Goal: Transaction & Acquisition: Purchase product/service

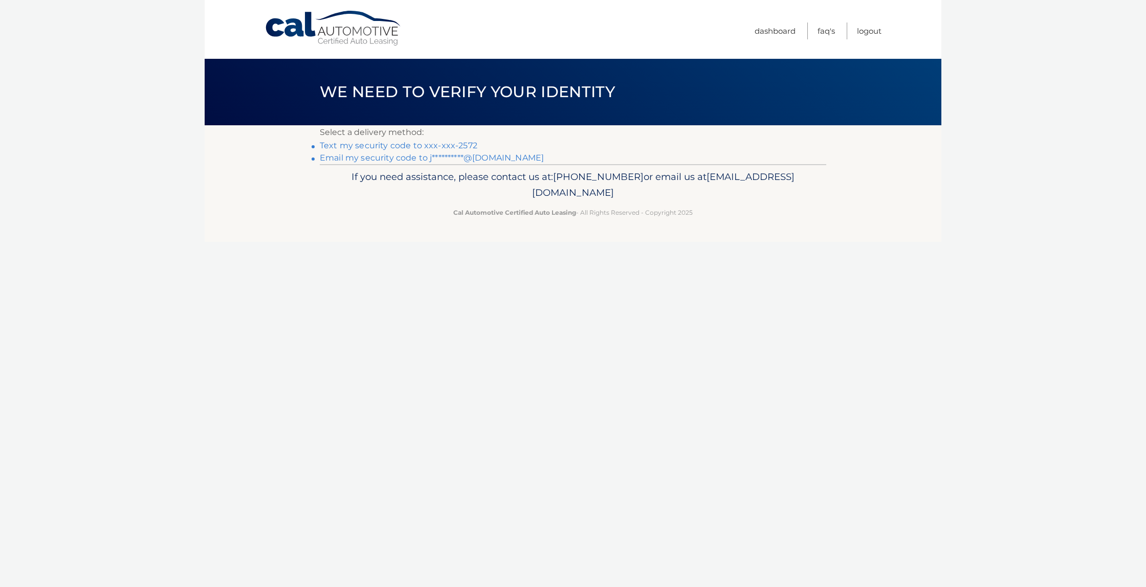
click at [383, 161] on link "**********" at bounding box center [432, 158] width 224 height 10
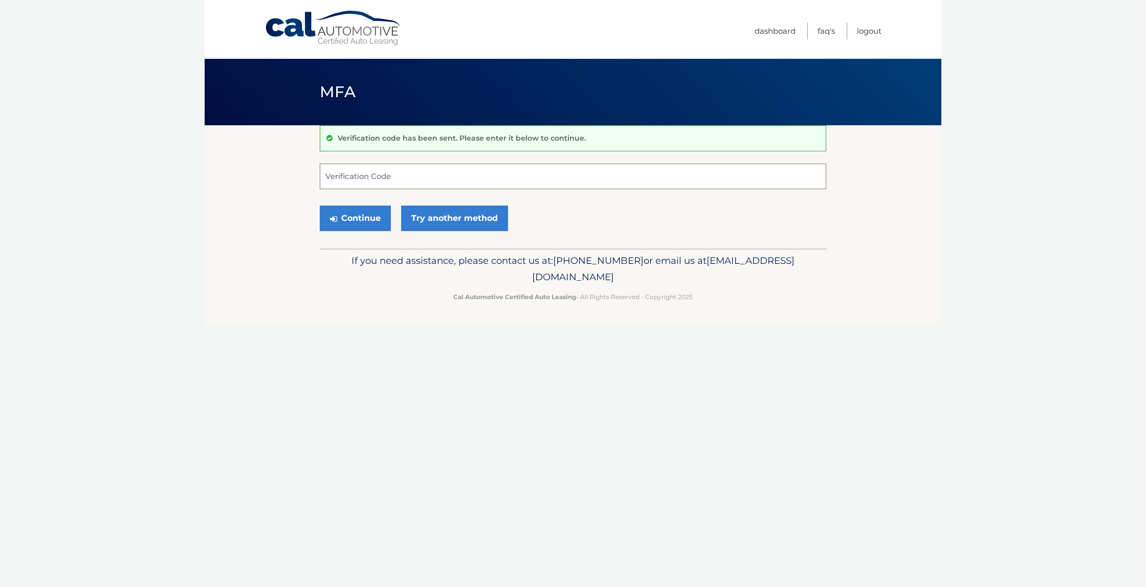
click at [358, 183] on input "Verification Code" at bounding box center [573, 177] width 506 height 26
type input "646078"
click at [363, 214] on button "Continue" at bounding box center [355, 219] width 71 height 26
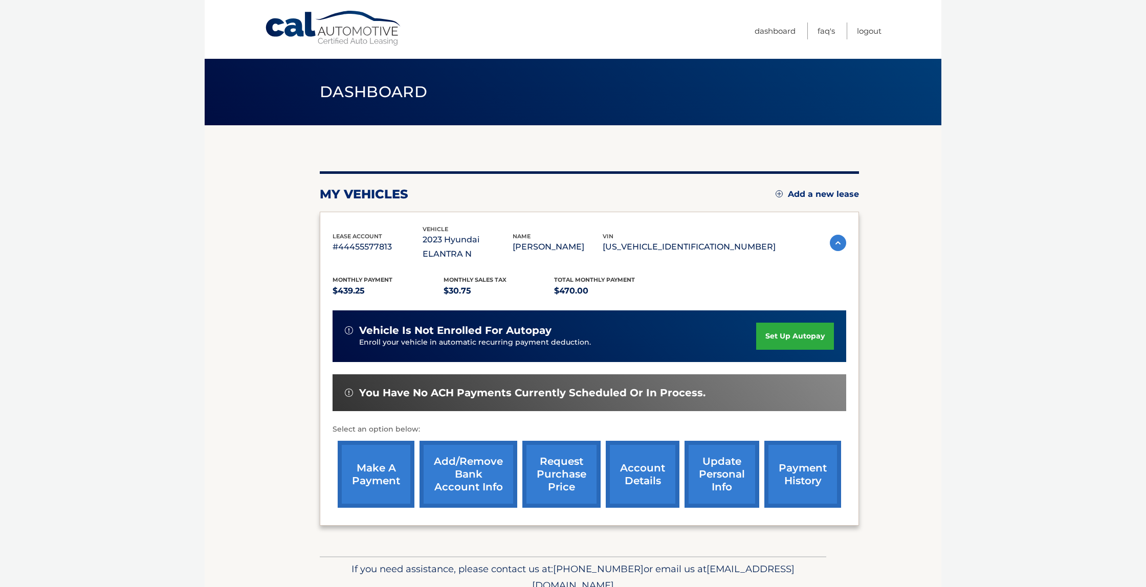
click at [372, 491] on link "make a payment" at bounding box center [376, 474] width 77 height 67
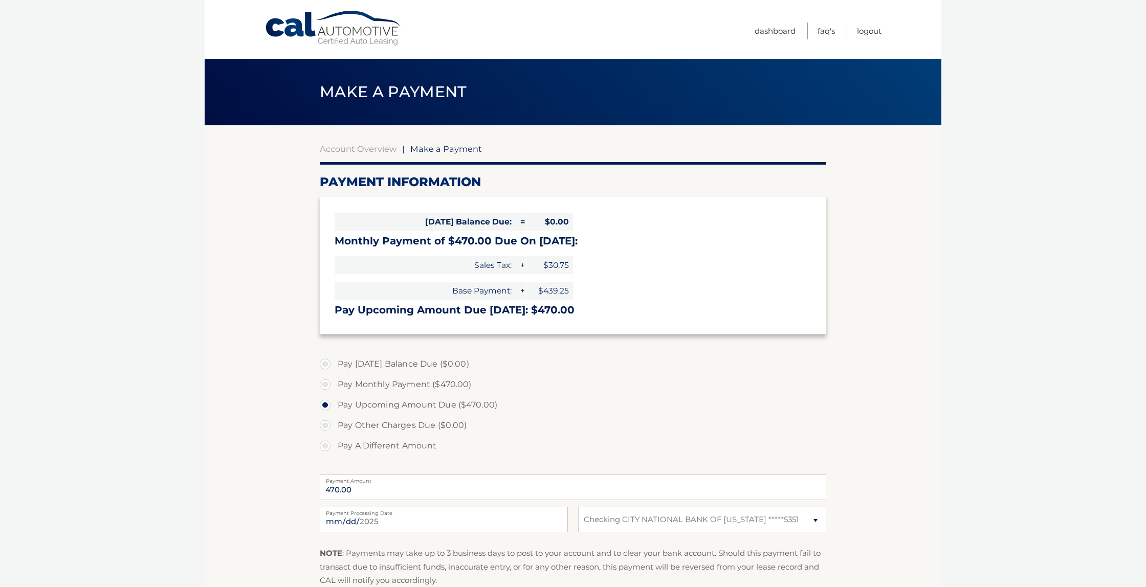
select select "YzNhMTJkYzUtY2U0ZC00ZTFmLWI1NTItZTk1Y2QzY2Y5ZjY3"
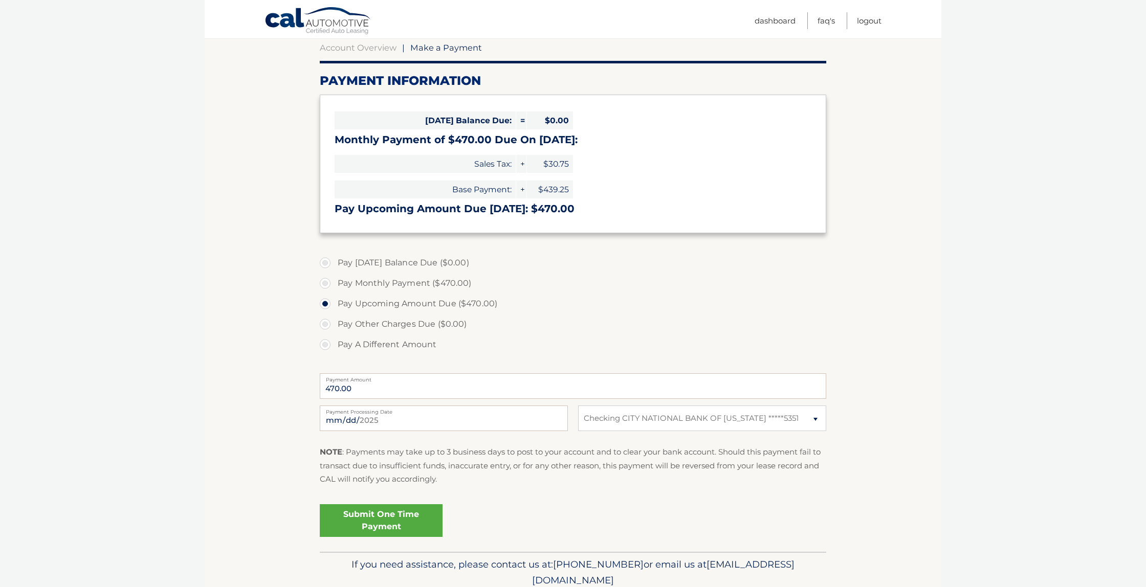
scroll to position [103, 0]
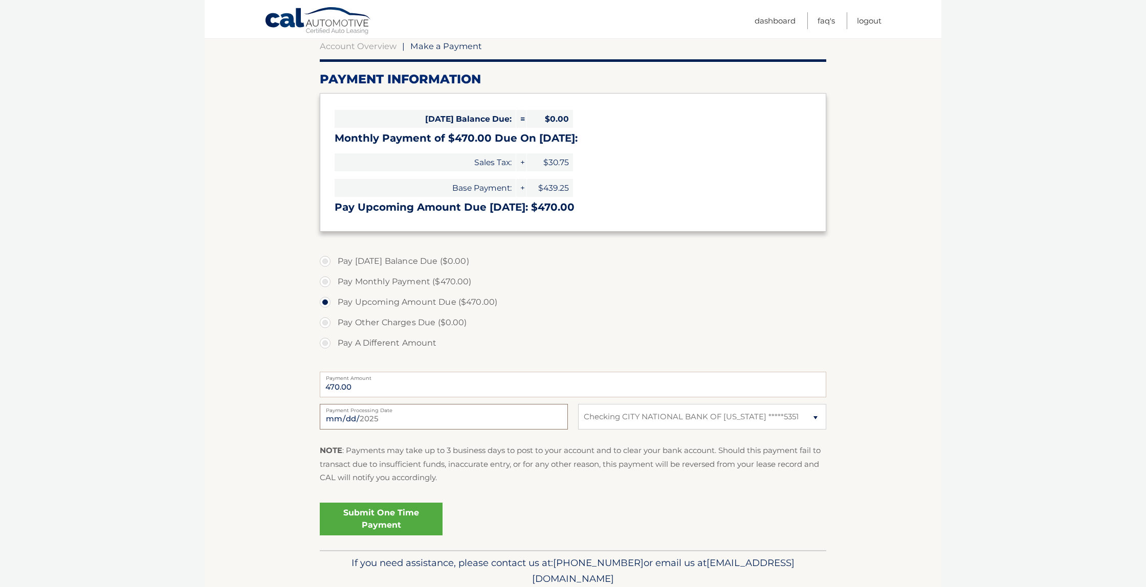
click at [557, 420] on input "2025-08-20" at bounding box center [444, 417] width 248 height 26
type input "2025-08-22"
click at [373, 520] on link "Submit One Time Payment" at bounding box center [381, 519] width 123 height 33
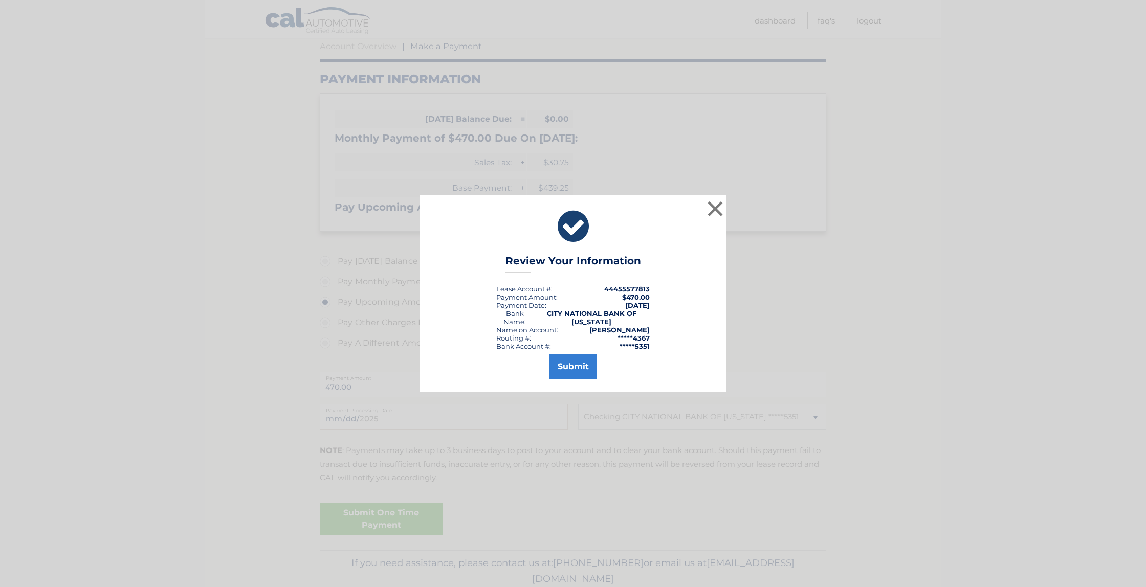
scroll to position [100, 0]
click at [577, 362] on button "Submit" at bounding box center [573, 367] width 48 height 25
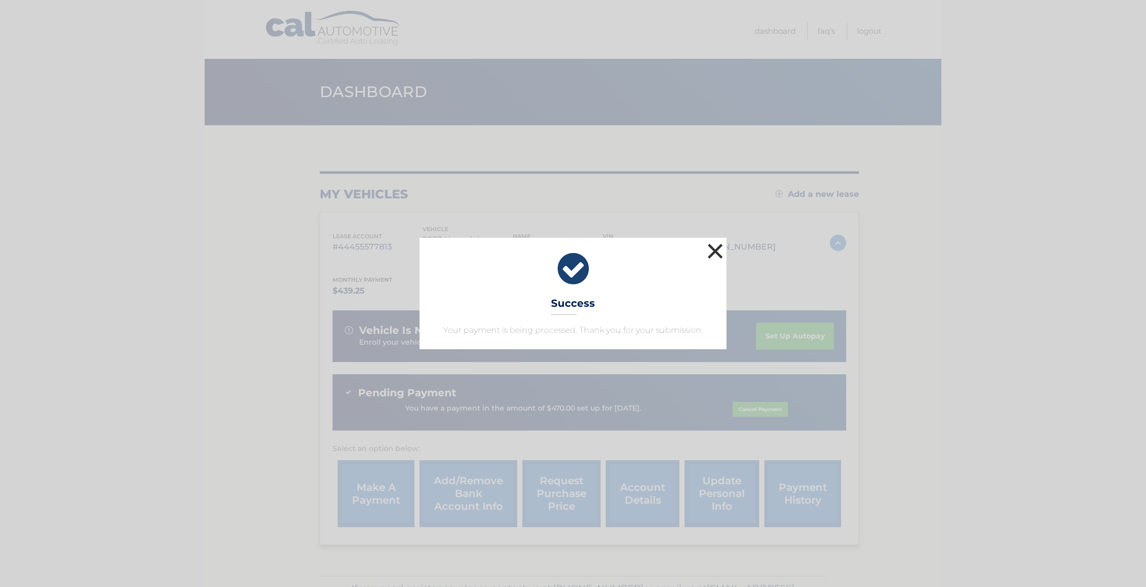
click at [718, 246] on button "×" at bounding box center [715, 251] width 20 height 20
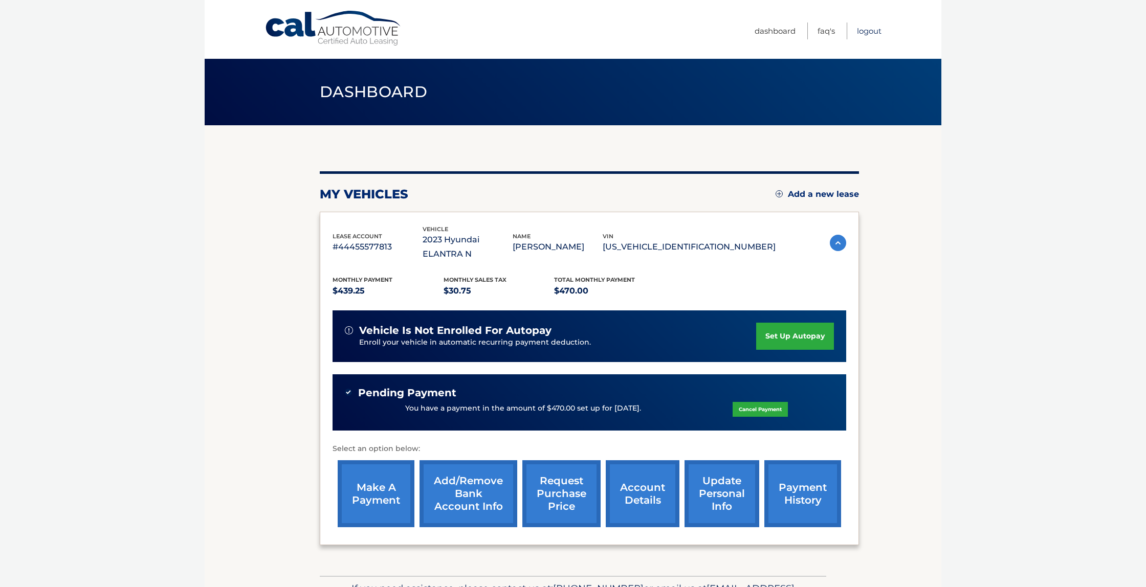
click at [858, 31] on link "Logout" at bounding box center [869, 31] width 25 height 17
